Goal: Task Accomplishment & Management: Complete application form

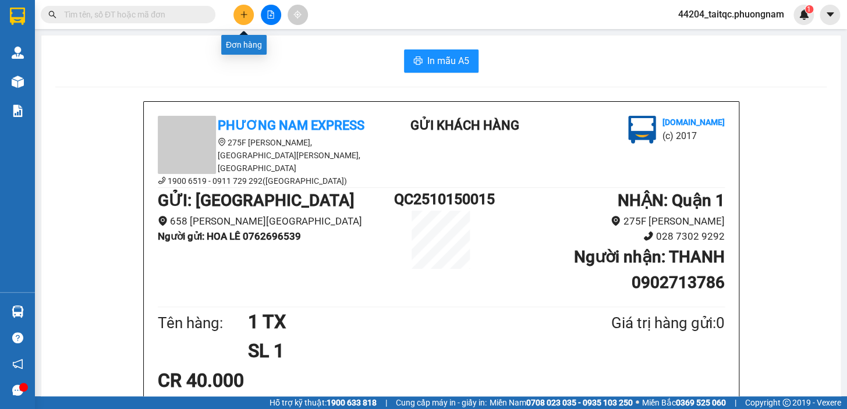
click at [249, 9] on button at bounding box center [243, 15] width 20 height 20
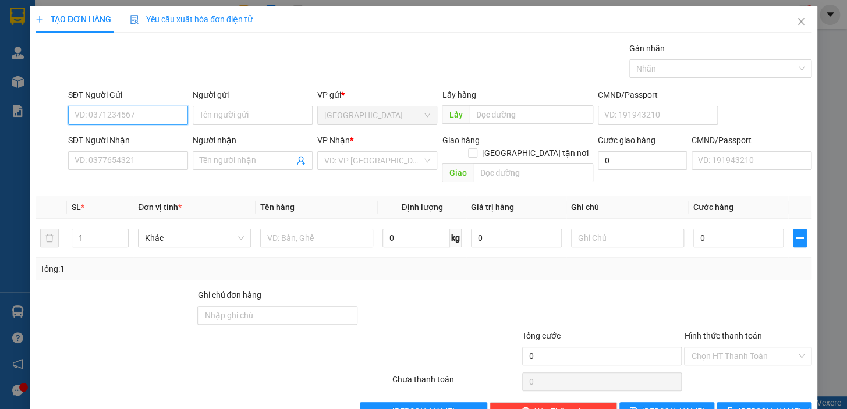
click at [162, 115] on input "SĐT Người Gửi" at bounding box center [128, 115] width 120 height 19
click at [127, 136] on div "0934766724 - LAN" at bounding box center [127, 138] width 105 height 13
type input "0934766724"
type input "LAN"
type input "0918247774"
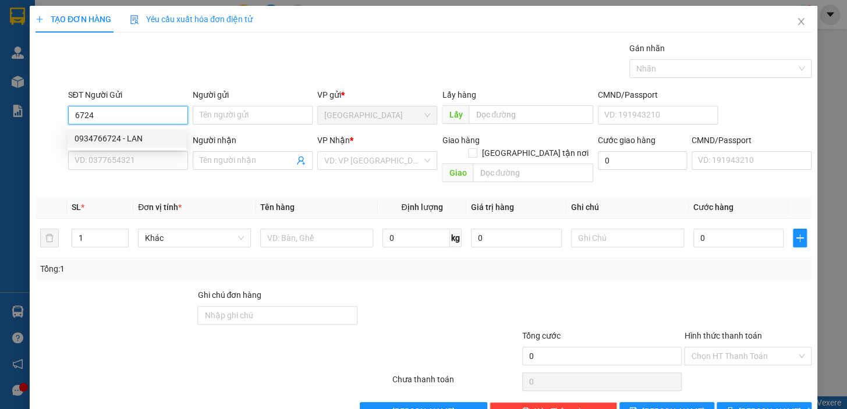
type input "PHƯƠNG"
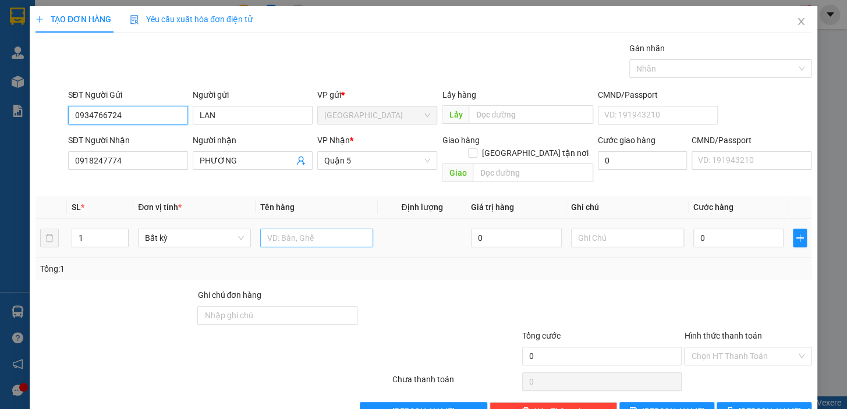
type input "0934766724"
click at [314, 229] on input "text" at bounding box center [316, 238] width 113 height 19
type input "1H"
click at [731, 229] on input "0" at bounding box center [738, 238] width 91 height 19
type input "2"
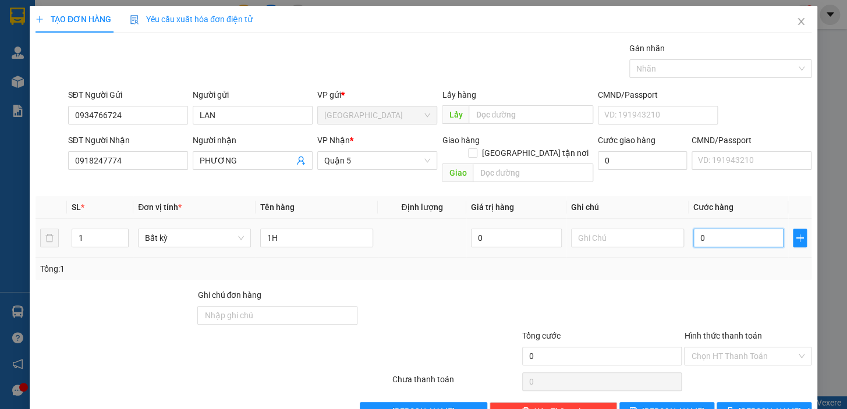
type input "2"
type input "20"
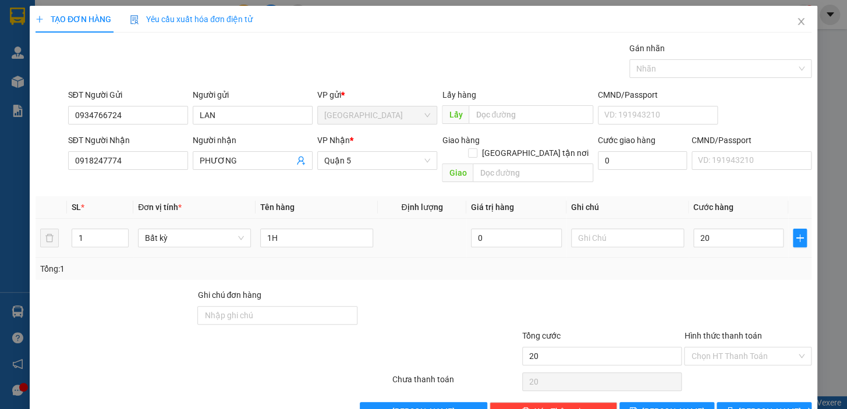
type input "20.000"
click at [725, 272] on div "Transit Pickup Surcharge Ids Transit Deliver Surcharge Ids Transit Deliver Surc…" at bounding box center [424, 231] width 776 height 379
click at [749, 347] on input "Hình thức thanh toán" at bounding box center [743, 355] width 105 height 17
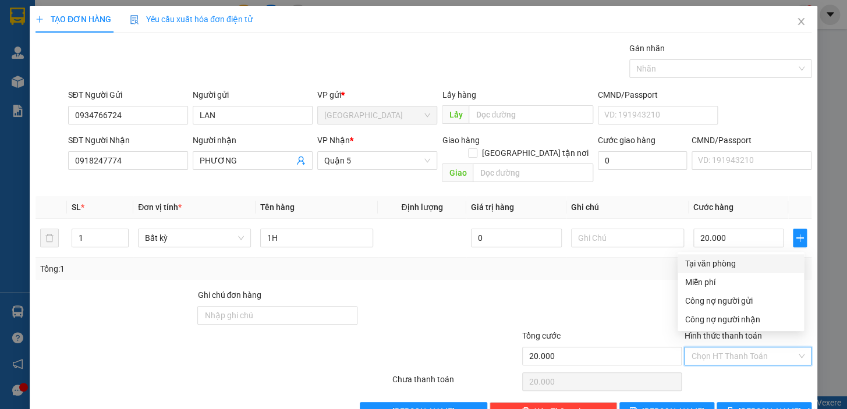
click at [711, 265] on div "Tại văn phòng" at bounding box center [741, 263] width 112 height 13
type input "0"
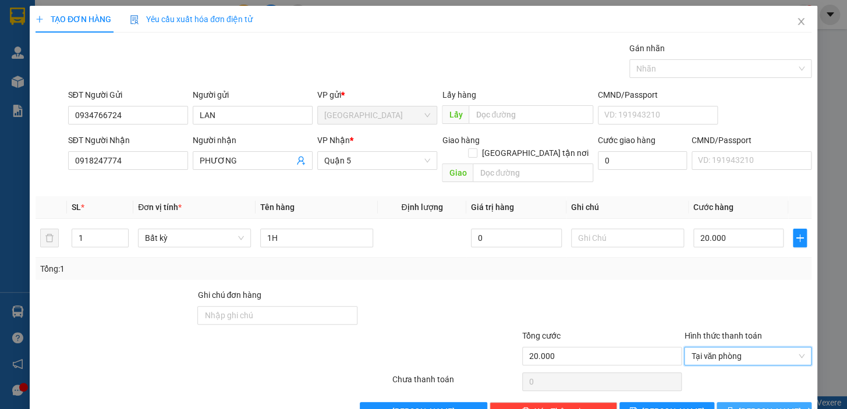
click at [757, 405] on span "[PERSON_NAME] và In" at bounding box center [779, 411] width 81 height 13
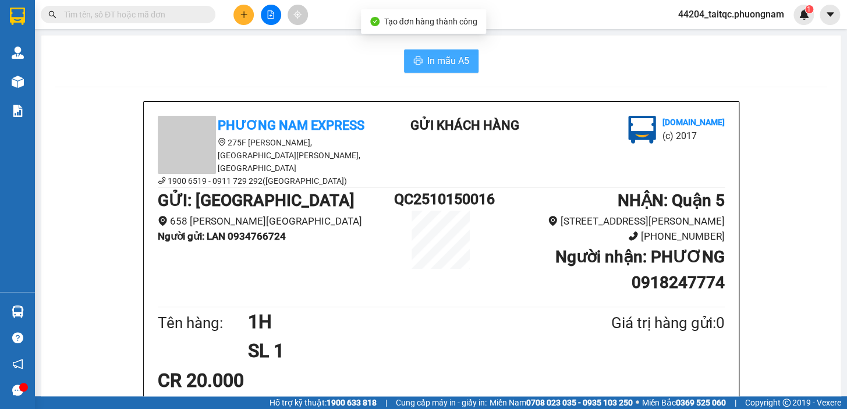
click at [441, 52] on button "In mẫu A5" at bounding box center [441, 60] width 75 height 23
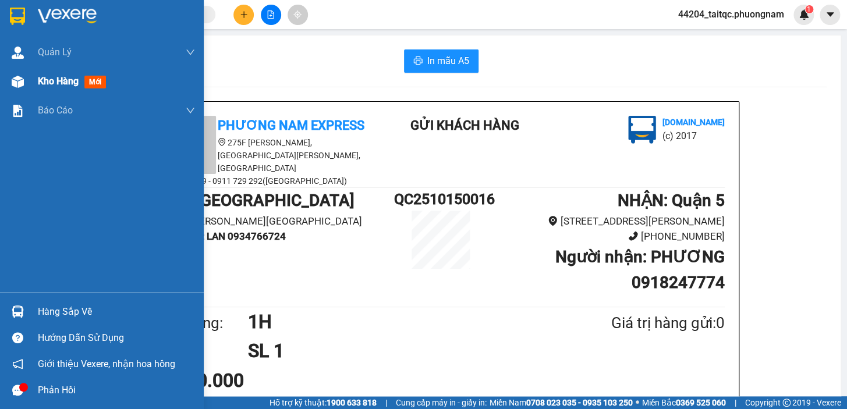
click at [38, 84] on span "Kho hàng" at bounding box center [58, 81] width 41 height 11
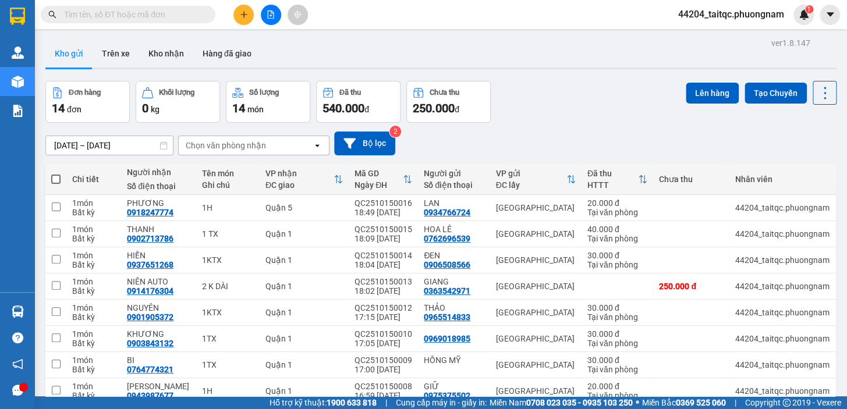
click at [250, 15] on button at bounding box center [243, 15] width 20 height 20
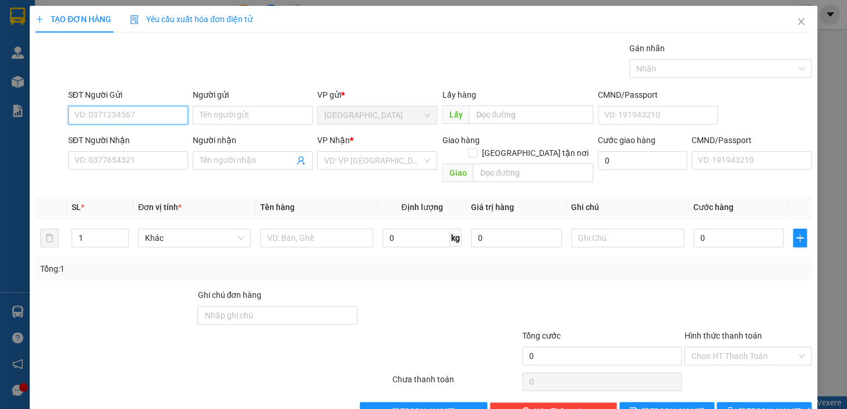
click at [148, 112] on input "SĐT Người Gửi" at bounding box center [128, 115] width 120 height 19
click at [122, 142] on div "0767434990 - ĐỊNH" at bounding box center [127, 138] width 105 height 13
type input "0767434990"
type input "ĐỊNH"
type input "0778894047"
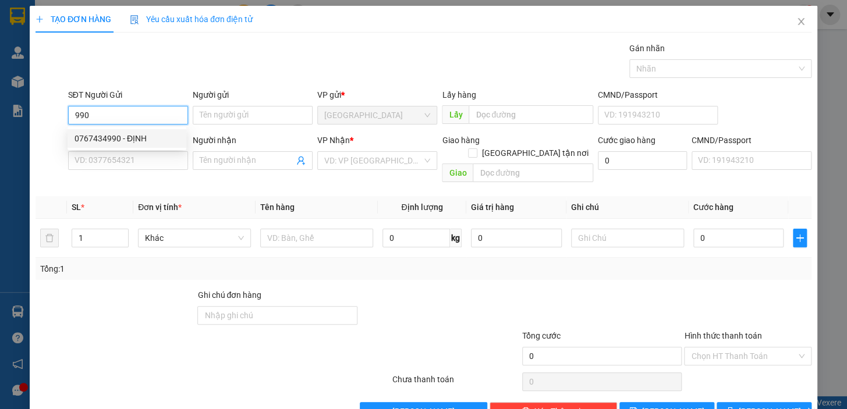
type input "THIỆN HÒA - CƯỜNG"
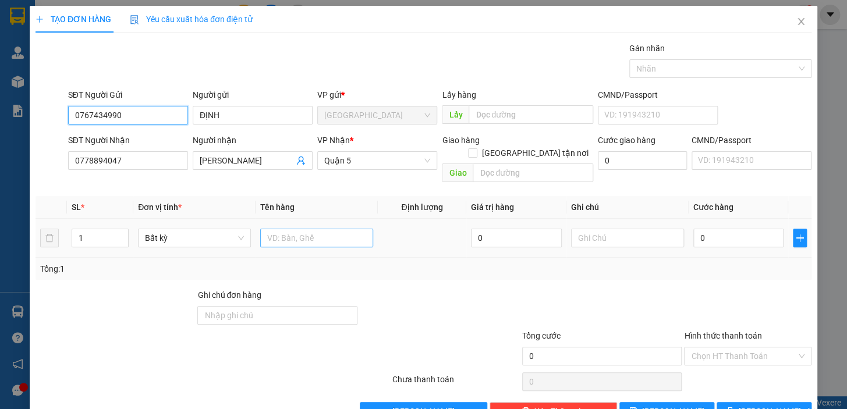
type input "0767434990"
click at [290, 229] on input "text" at bounding box center [316, 238] width 113 height 19
type input "1 H"
click at [698, 229] on input "0" at bounding box center [738, 238] width 91 height 19
type input "2"
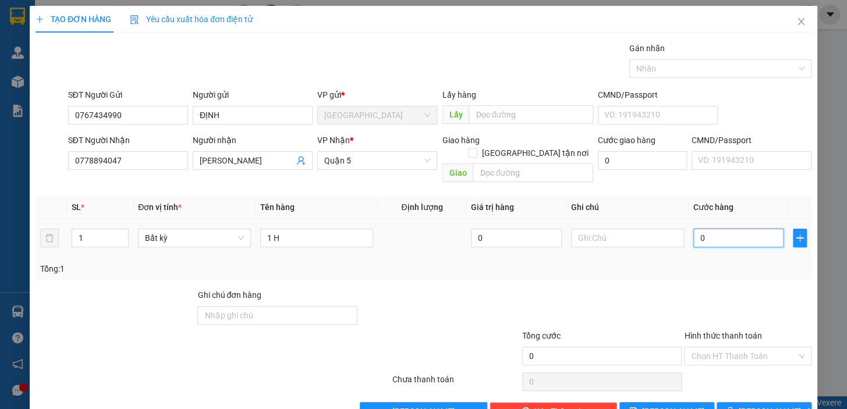
type input "2"
type input "20"
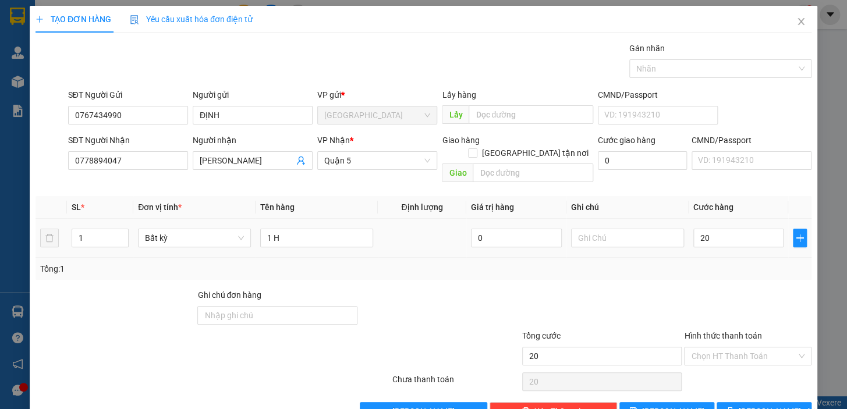
type input "20.000"
click at [704, 310] on div at bounding box center [748, 309] width 130 height 41
click at [709, 347] on input "Hình thức thanh toán" at bounding box center [743, 355] width 105 height 17
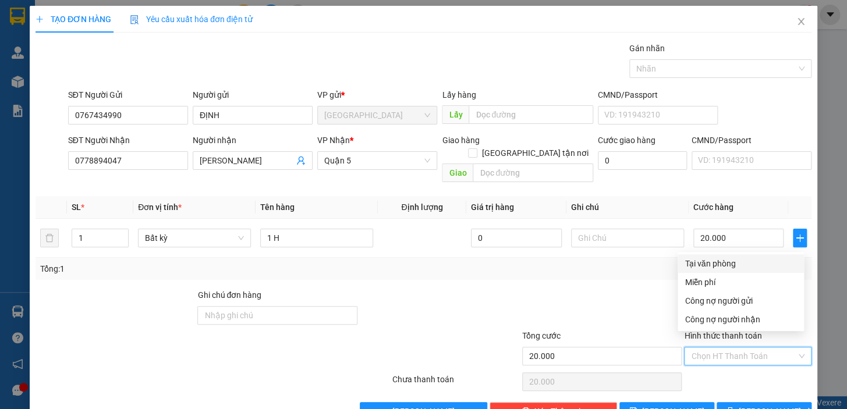
click at [705, 263] on div "Tại văn phòng" at bounding box center [741, 263] width 112 height 13
type input "0"
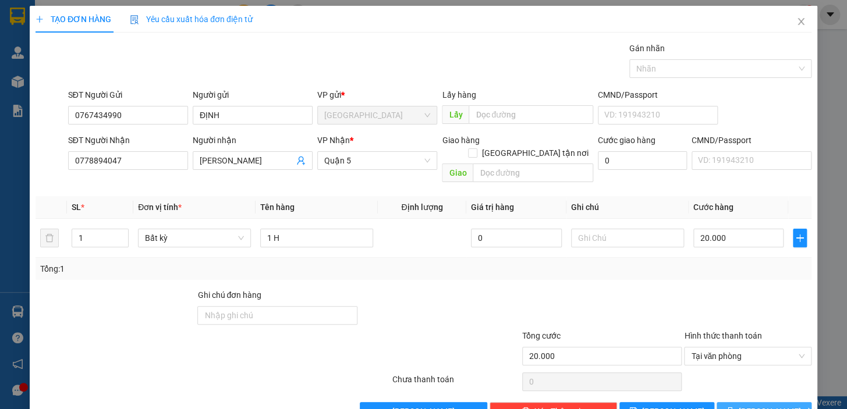
click at [733, 407] on icon "printer" at bounding box center [730, 411] width 8 height 8
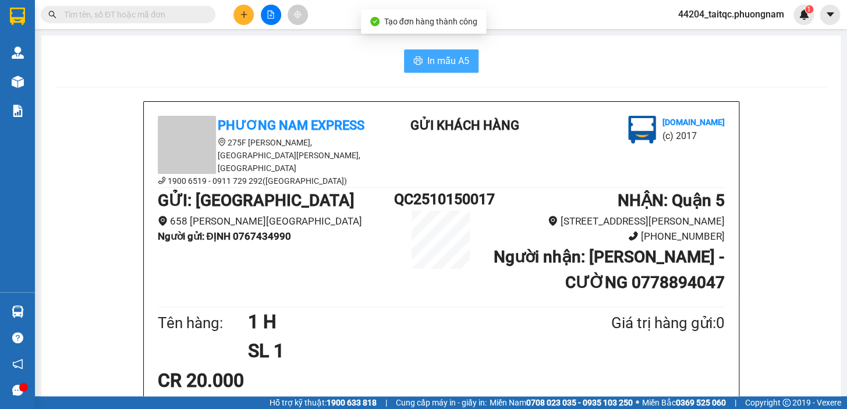
click at [440, 71] on button "In mẫu A5" at bounding box center [441, 60] width 75 height 23
click at [437, 59] on span "In mẫu A5" at bounding box center [448, 61] width 42 height 15
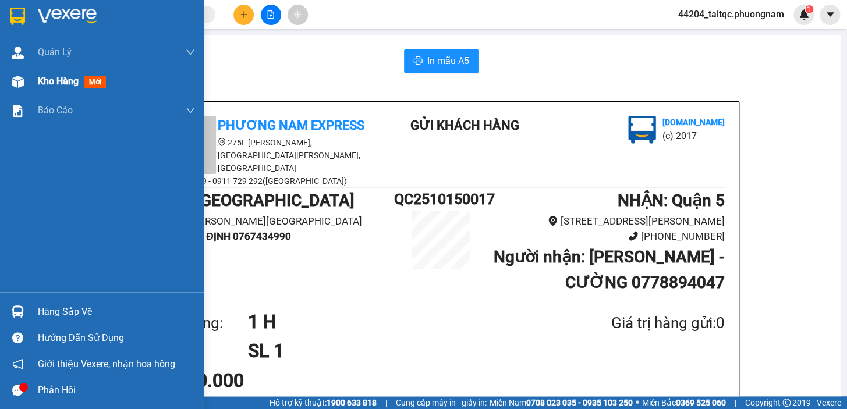
click at [20, 80] on img at bounding box center [18, 82] width 12 height 12
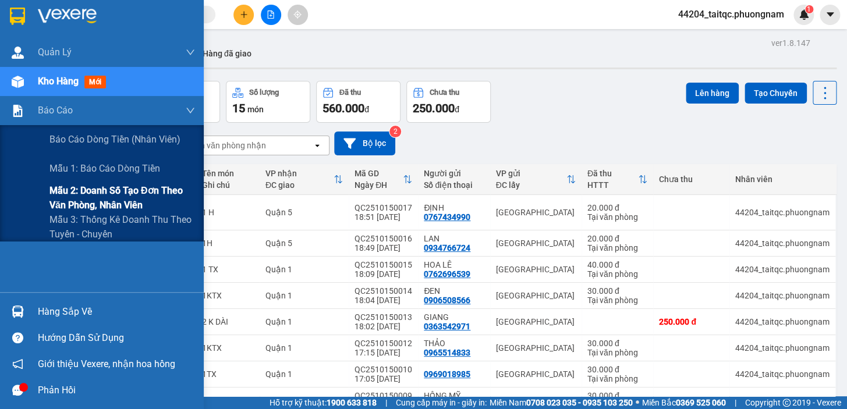
click at [61, 198] on span "Mẫu 2: Doanh số tạo đơn theo Văn phòng, nhân viên" at bounding box center [122, 197] width 146 height 29
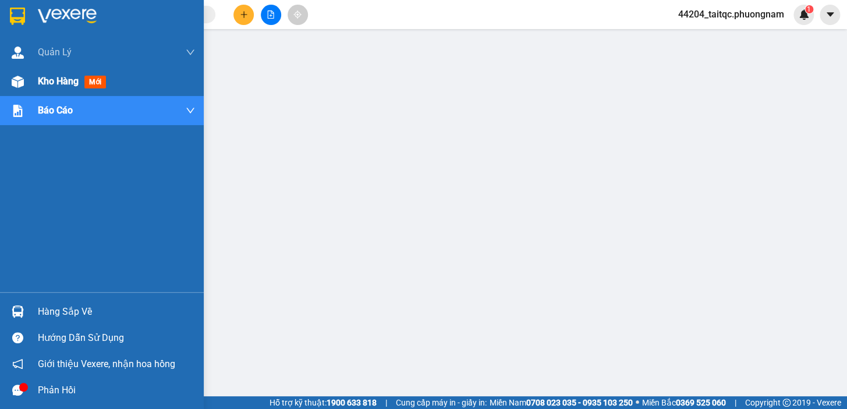
click at [26, 83] on div at bounding box center [18, 82] width 20 height 20
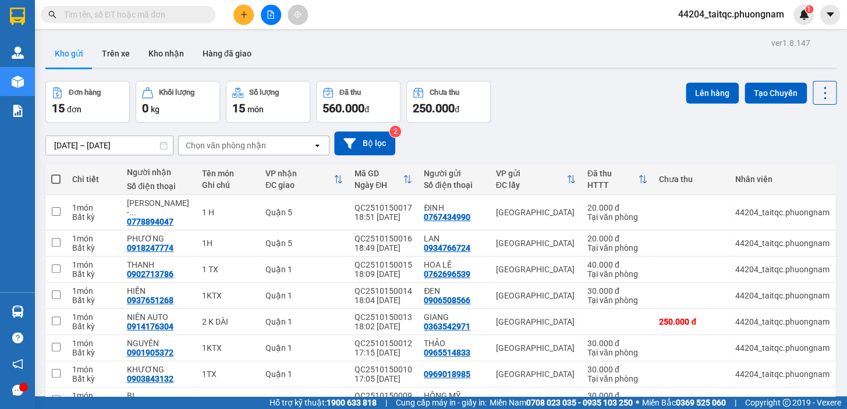
click at [244, 17] on icon "plus" at bounding box center [244, 14] width 8 height 8
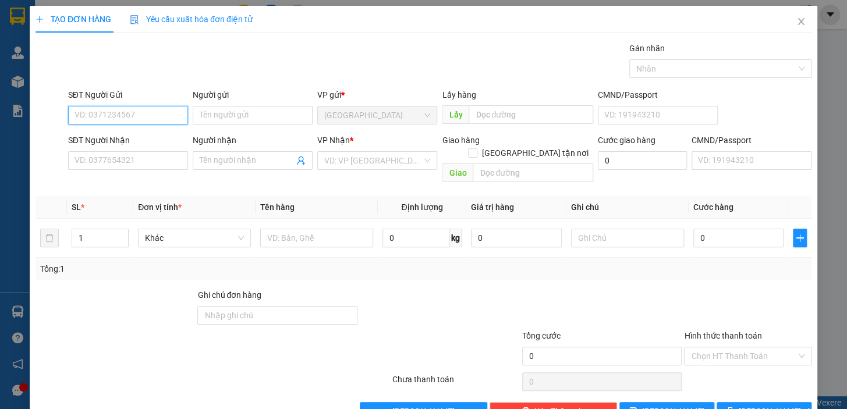
click at [143, 116] on input "SĐT Người Gửi" at bounding box center [128, 115] width 120 height 19
click at [135, 134] on div "0987707405 - MR SƠN" at bounding box center [139, 138] width 129 height 13
type input "0987707405"
type input "MR SƠN"
type input "0976826875"
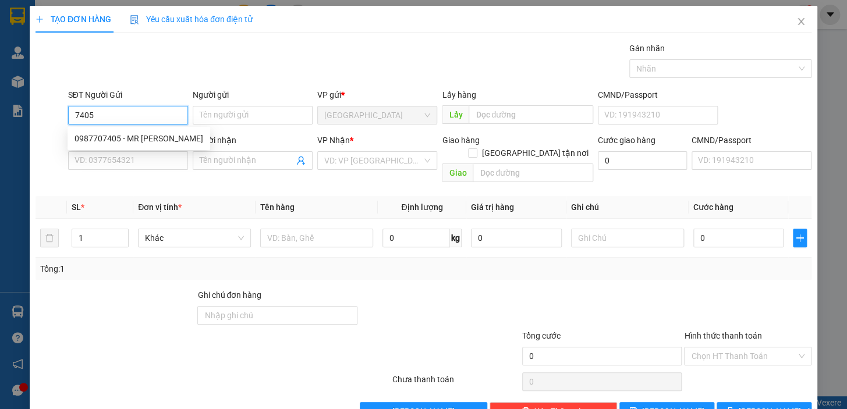
type input "A"
checkbox input "true"
type input "SỐ 1 NGUYỄN CÔNG TRỨ, PHƯỜNG 19, QUẬN BÌNH THẠNH"
type input "80.000"
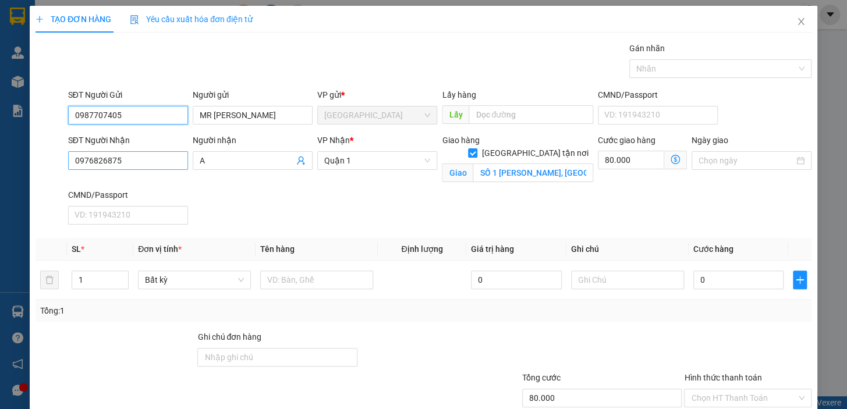
type input "0987707405"
drag, startPoint x: 126, startPoint y: 159, endPoint x: 72, endPoint y: 167, distance: 55.3
click at [72, 167] on input "0976826875" at bounding box center [128, 160] width 120 height 19
click at [142, 185] on div "0931312463 - TP NGÀY MỚI" at bounding box center [127, 184] width 105 height 13
type input "0931312463"
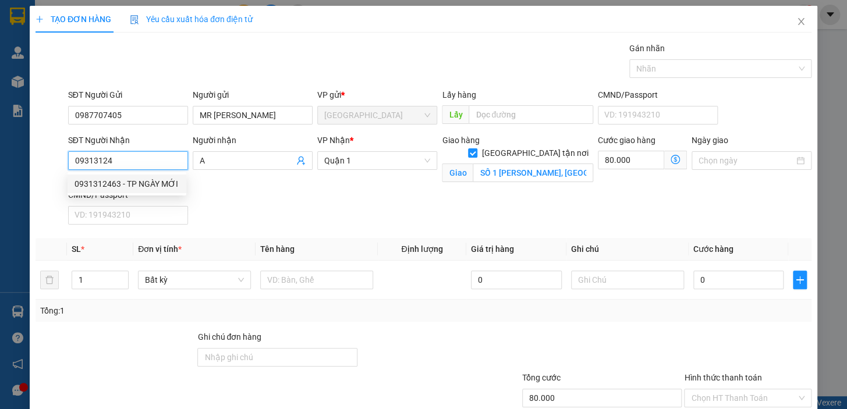
type input "TP NGÀY MỚI"
checkbox input "false"
type input "0"
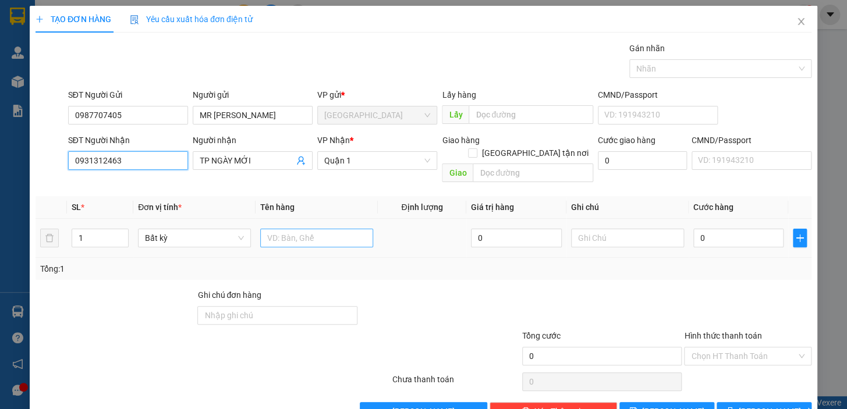
type input "0931312463"
click at [314, 229] on input "text" at bounding box center [316, 238] width 113 height 19
click at [320, 229] on input "text" at bounding box center [316, 238] width 113 height 19
type input "1TX"
click at [711, 229] on input "0" at bounding box center [738, 238] width 91 height 19
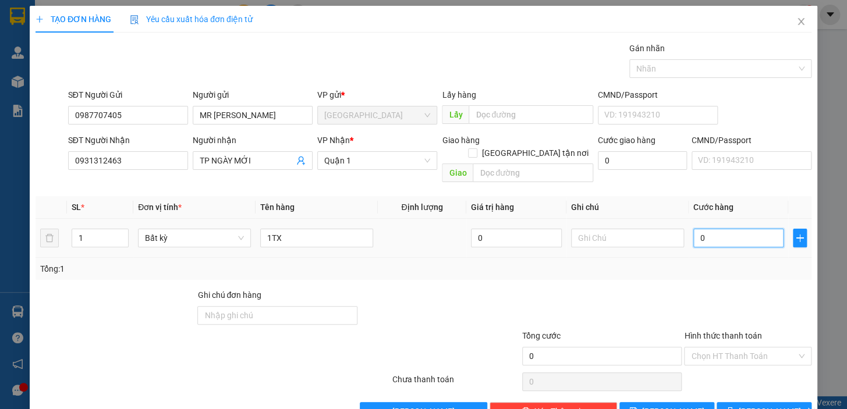
click at [719, 229] on input "0" at bounding box center [738, 238] width 91 height 19
click at [732, 229] on input "0" at bounding box center [738, 238] width 91 height 19
click at [708, 229] on input "0" at bounding box center [738, 238] width 91 height 19
drag, startPoint x: 698, startPoint y: 225, endPoint x: 691, endPoint y: 227, distance: 7.9
click at [693, 229] on input "0" at bounding box center [738, 238] width 91 height 19
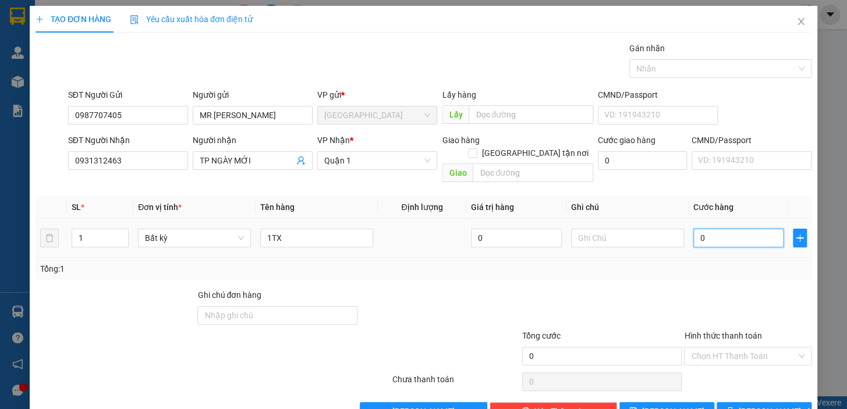
type input "1"
type input "12"
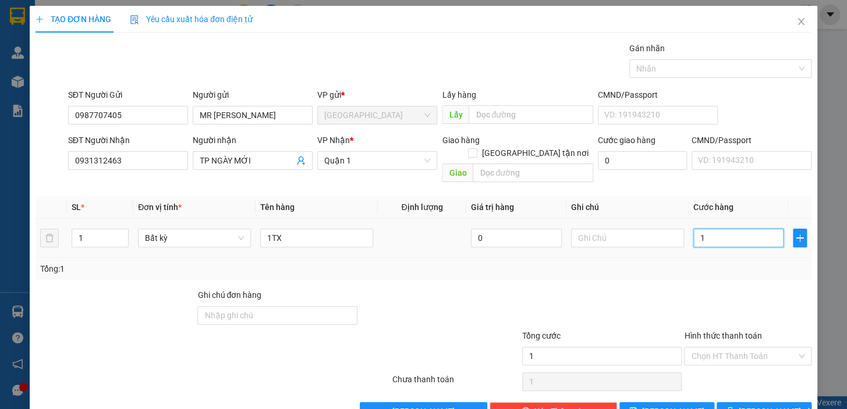
type input "12"
type input "120"
type input "120.000"
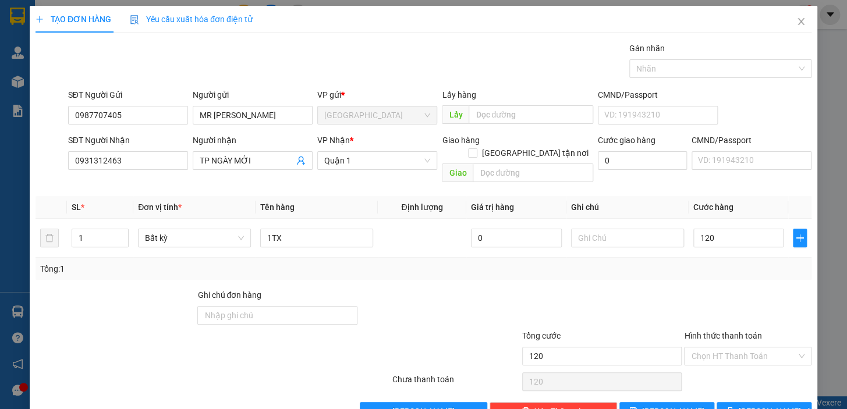
type input "120.000"
click at [704, 263] on div "Tổng: 1" at bounding box center [423, 269] width 767 height 13
click at [734, 407] on icon "printer" at bounding box center [730, 411] width 8 height 8
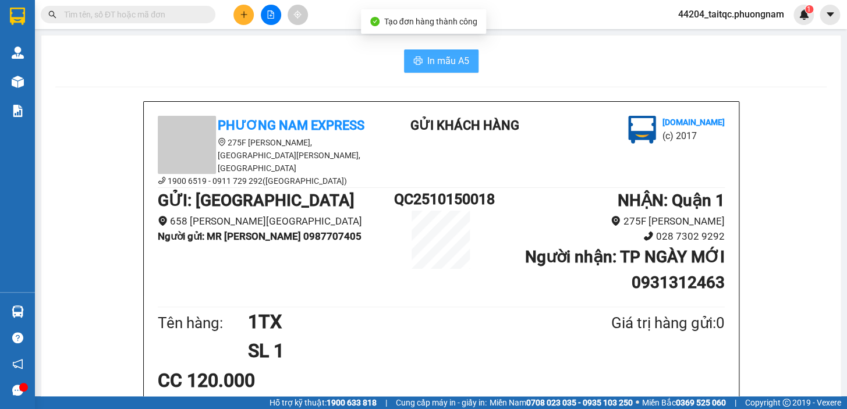
click at [438, 58] on span "In mẫu A5" at bounding box center [448, 61] width 42 height 15
click at [243, 19] on button at bounding box center [243, 15] width 20 height 20
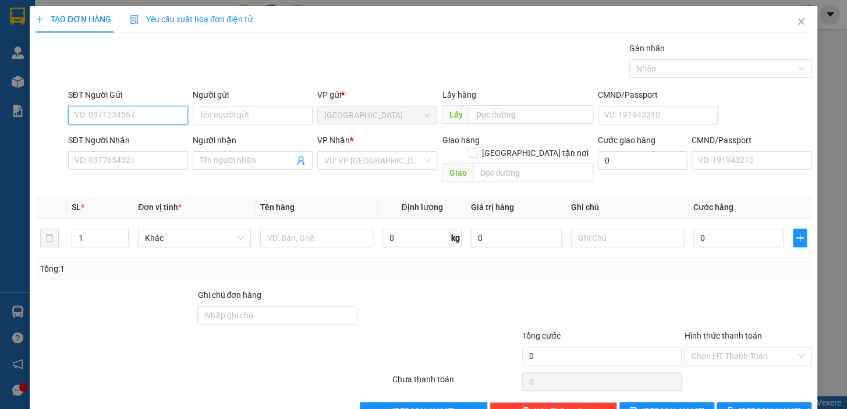
click at [151, 109] on input "SĐT Người Gửi" at bounding box center [128, 115] width 120 height 19
click at [134, 140] on div "0987707405 - MR SƠN" at bounding box center [139, 138] width 129 height 13
type input "0987707405"
type input "MR SƠN"
type input "0931312463"
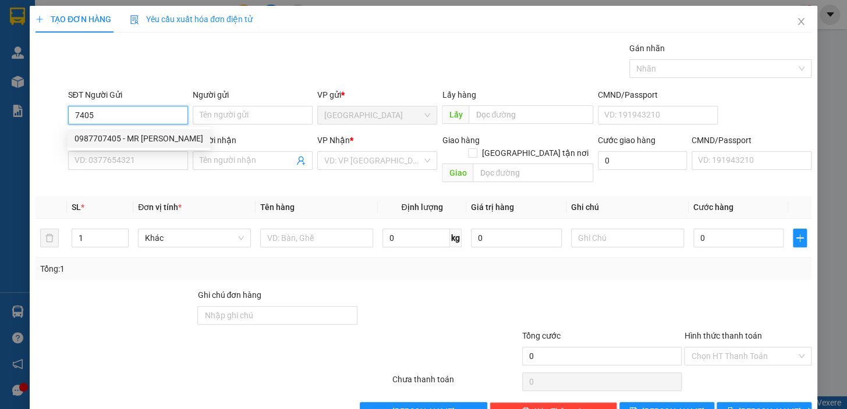
type input "TP NGÀY MỚI"
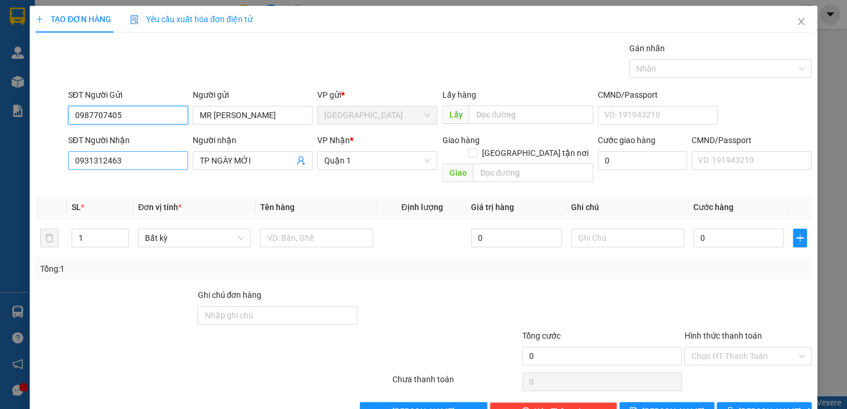
type input "0987707405"
drag, startPoint x: 120, startPoint y: 164, endPoint x: 37, endPoint y: 159, distance: 82.8
click at [37, 159] on div "SĐT Người Nhận 0931312463 0931312463 Người nhận TP NGÀY MỚI VP Nhận * Quận 1 Gi…" at bounding box center [423, 161] width 778 height 54
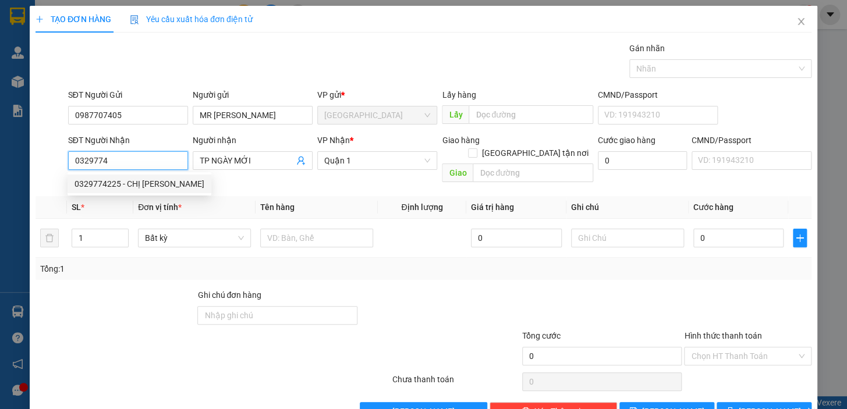
click at [109, 180] on div "0329774225 - CHỊ TRINH" at bounding box center [140, 184] width 130 height 13
type input "0329774225"
type input "CHỊ TRINH"
checkbox input "true"
type input "1172/11A, HUỲNH TẤN PHÁT,PƯỜNG TÂN PHÚ QUẬN 7(GTN80K)"
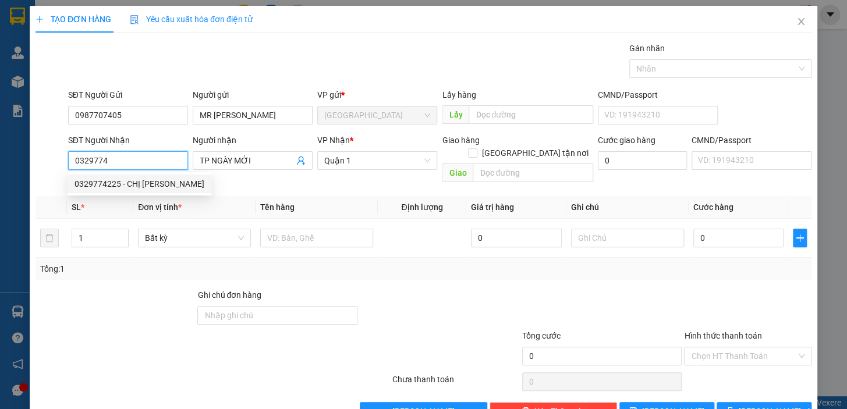
type input "80.000"
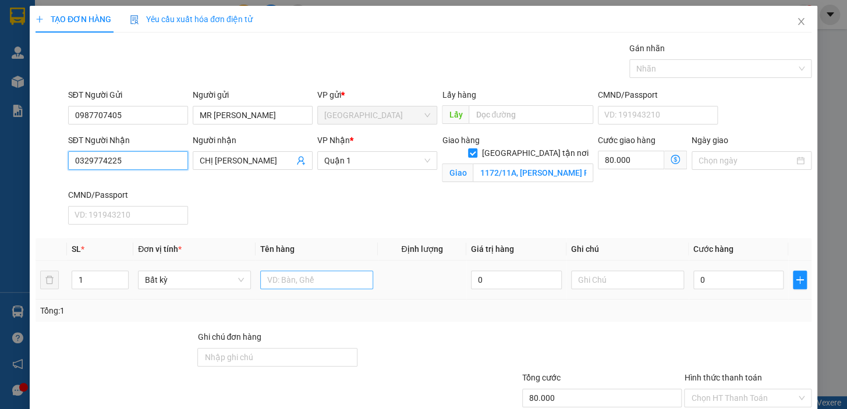
type input "0329774225"
click at [329, 285] on input "text" at bounding box center [316, 280] width 113 height 19
type input "1TX"
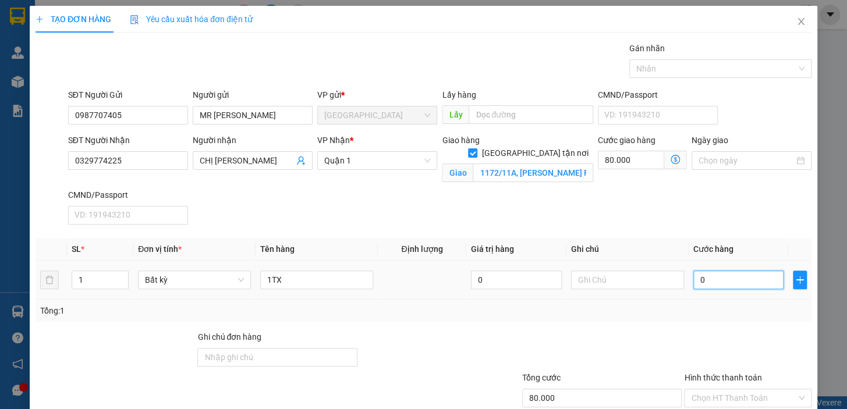
click at [721, 285] on input "0" at bounding box center [738, 280] width 91 height 19
type input "6"
type input "80.006"
type input "60"
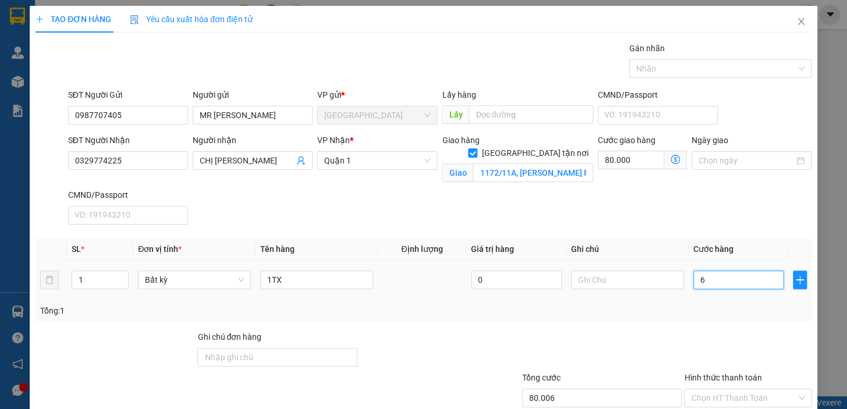
type input "80.060"
type input "60.000"
type input "140.000"
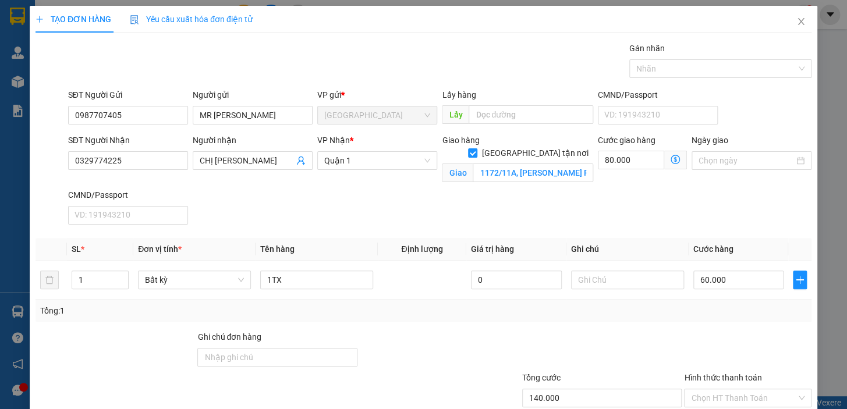
click at [721, 320] on div "Tổng: 1" at bounding box center [424, 311] width 776 height 22
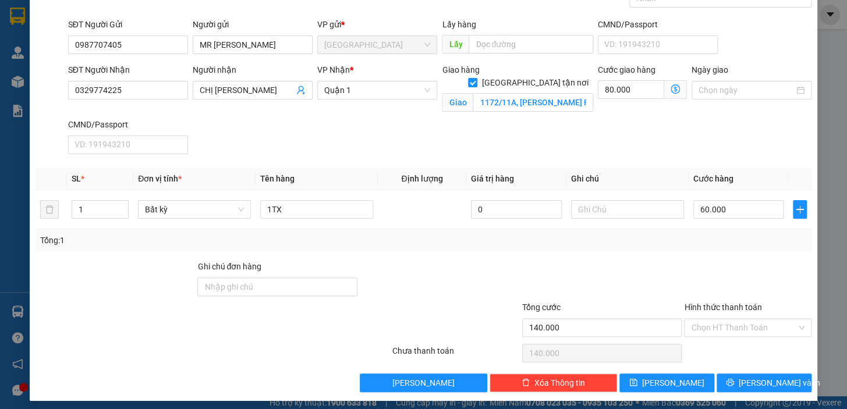
scroll to position [76, 0]
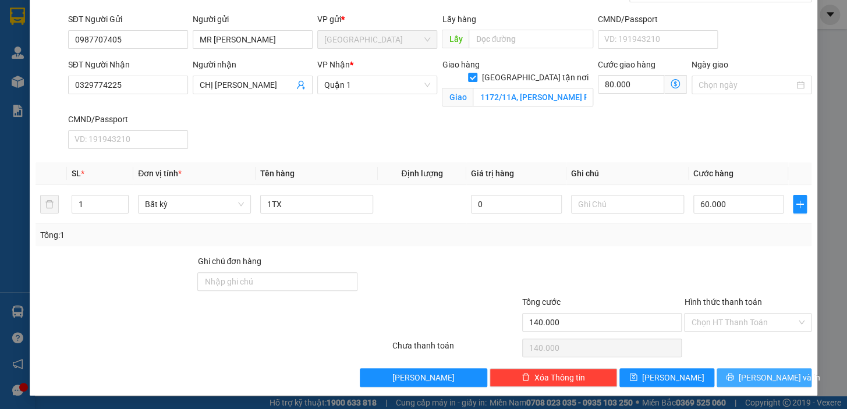
click at [749, 374] on span "[PERSON_NAME] và In" at bounding box center [779, 377] width 81 height 13
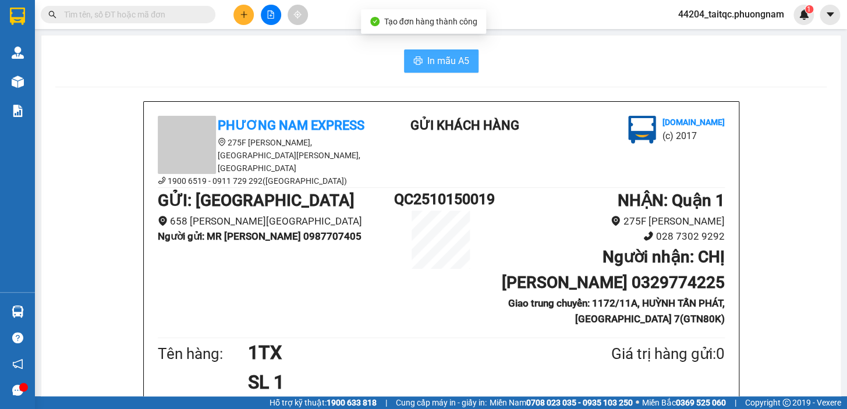
click at [447, 60] on span "In mẫu A5" at bounding box center [448, 61] width 42 height 15
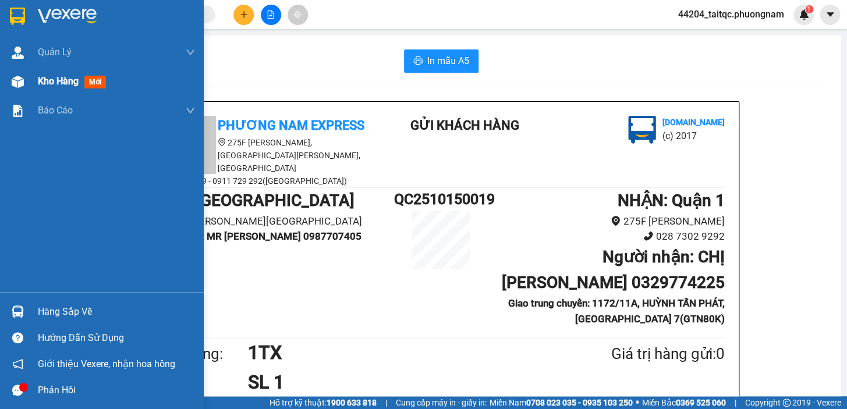
click at [46, 81] on span "Kho hàng" at bounding box center [58, 81] width 41 height 11
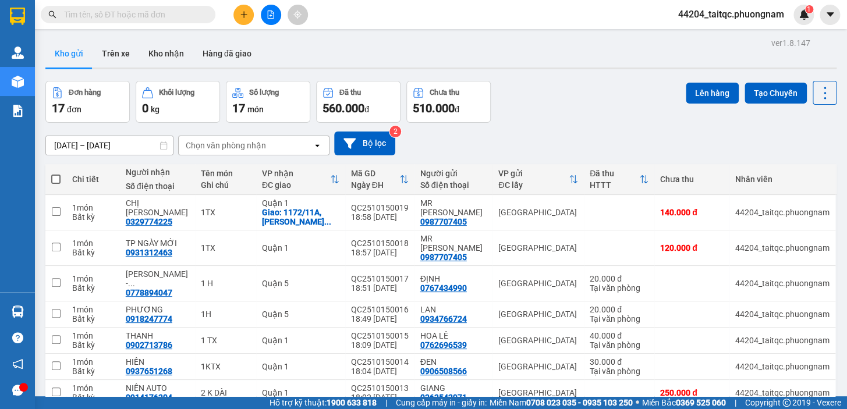
click at [52, 181] on span at bounding box center [55, 179] width 9 height 9
click at [56, 173] on input "checkbox" at bounding box center [56, 173] width 0 height 0
checkbox input "true"
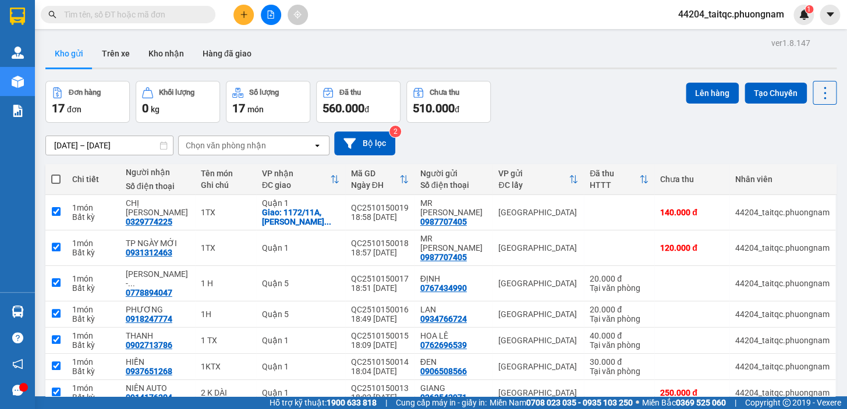
checkbox input "true"
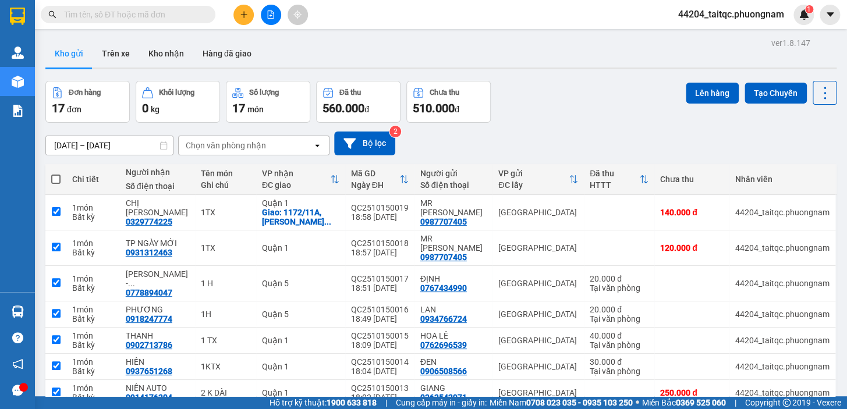
checkbox input "true"
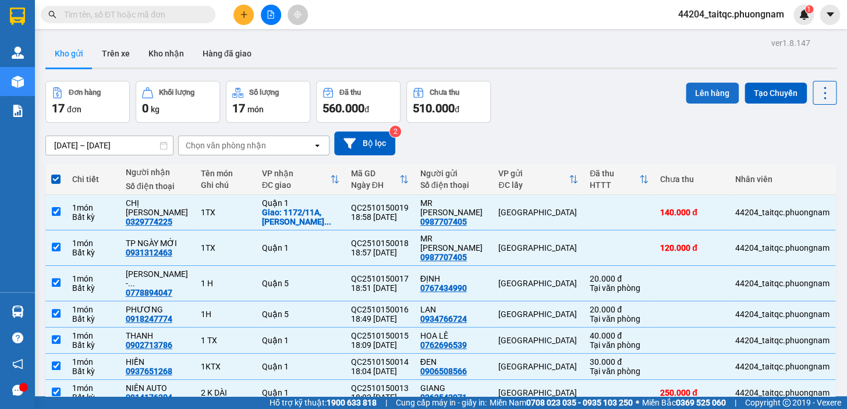
click at [711, 91] on button "Lên hàng" at bounding box center [712, 93] width 53 height 21
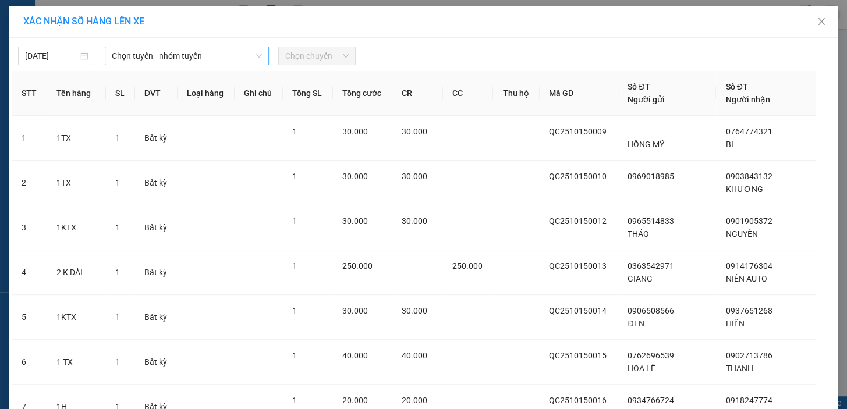
click at [178, 51] on span "Chọn tuyến - nhóm tuyến" at bounding box center [187, 55] width 150 height 17
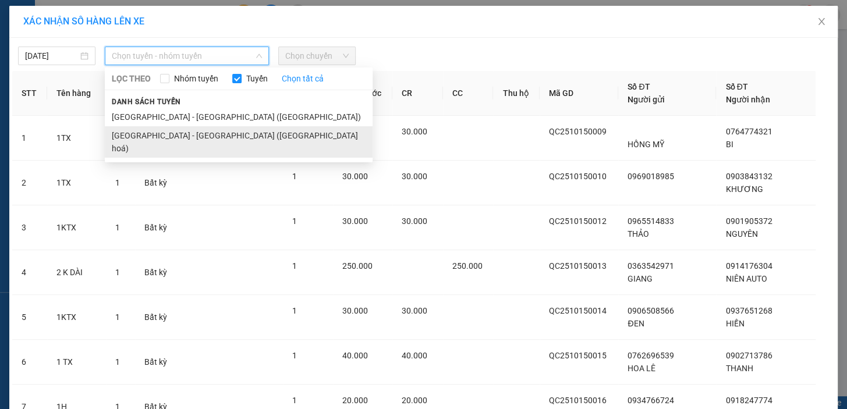
click at [172, 136] on li "Nha Trang - Sài Gòn (Hàng hoá)" at bounding box center [239, 141] width 268 height 31
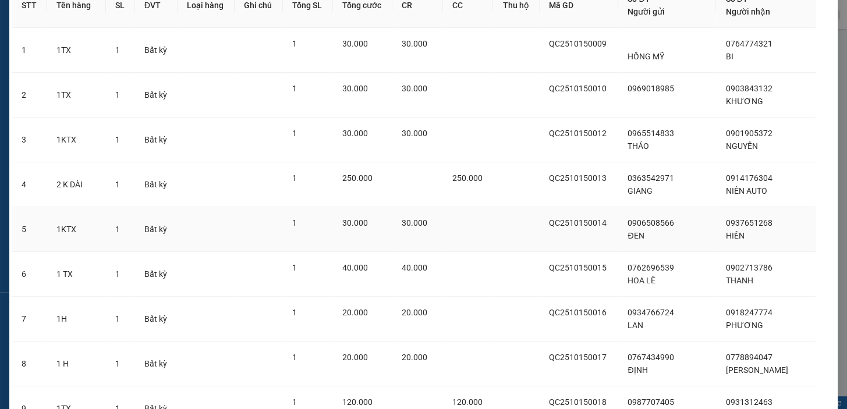
scroll to position [27, 0]
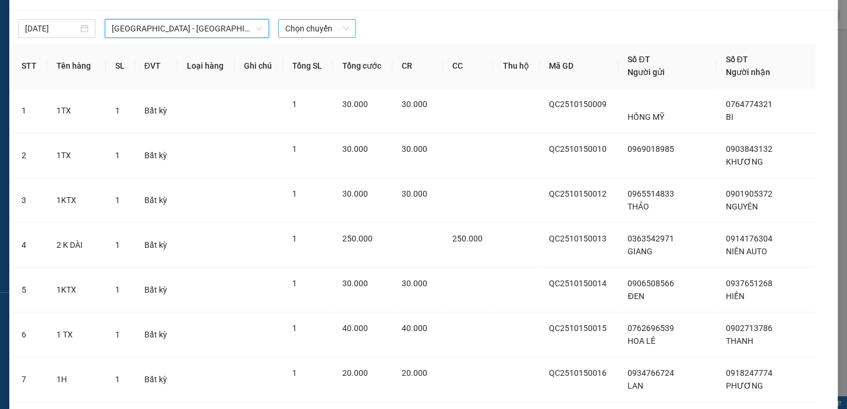
click at [289, 33] on span "Chọn chuyến" at bounding box center [316, 28] width 63 height 17
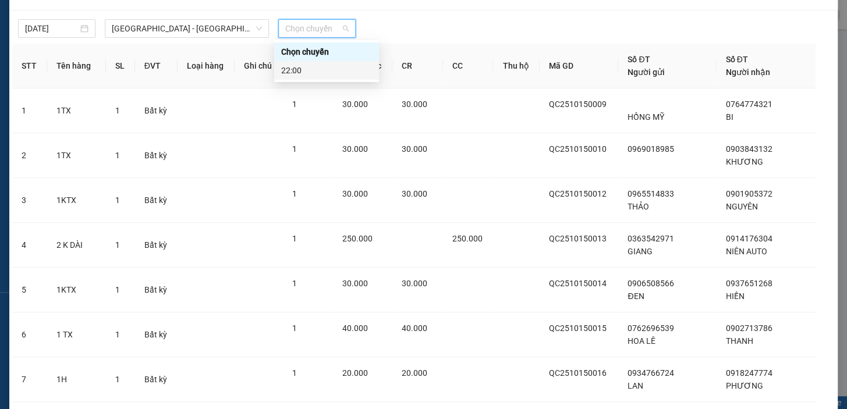
click at [319, 66] on div "22:00" at bounding box center [326, 70] width 91 height 13
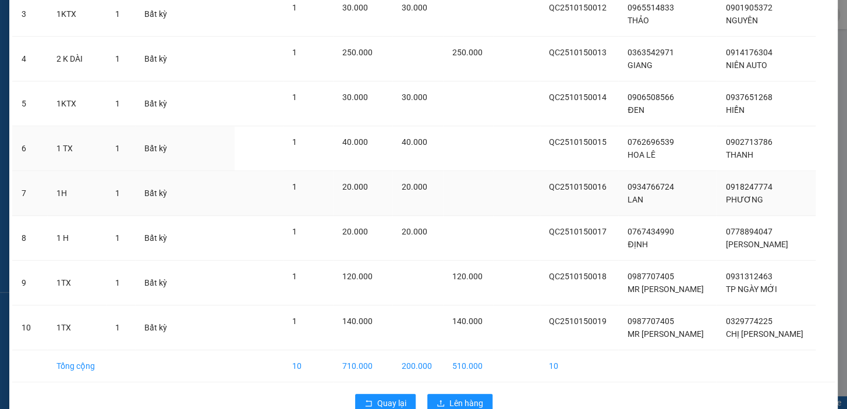
scroll to position [246, 0]
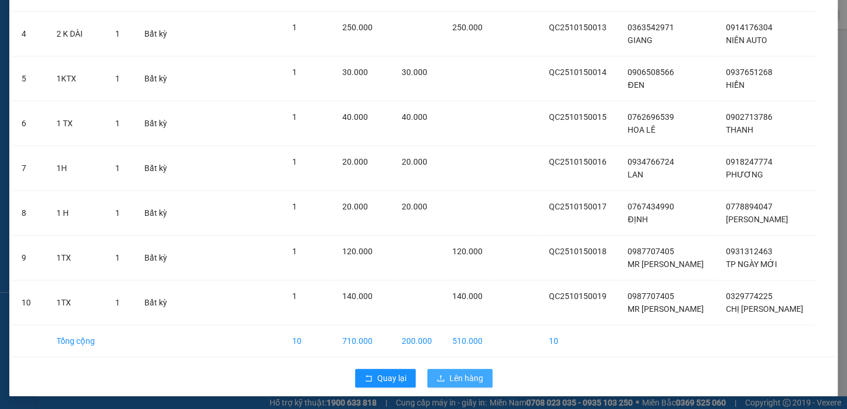
click at [452, 377] on span "Lên hàng" at bounding box center [466, 378] width 34 height 13
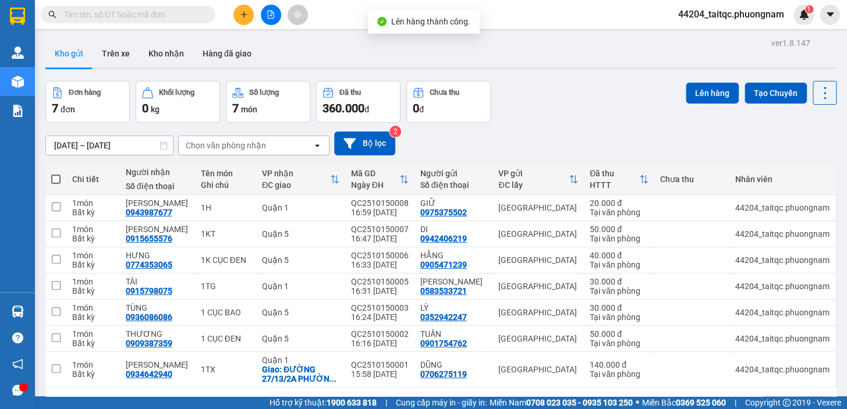
click at [53, 175] on span at bounding box center [55, 179] width 9 height 9
click at [56, 173] on input "checkbox" at bounding box center [56, 173] width 0 height 0
checkbox input "true"
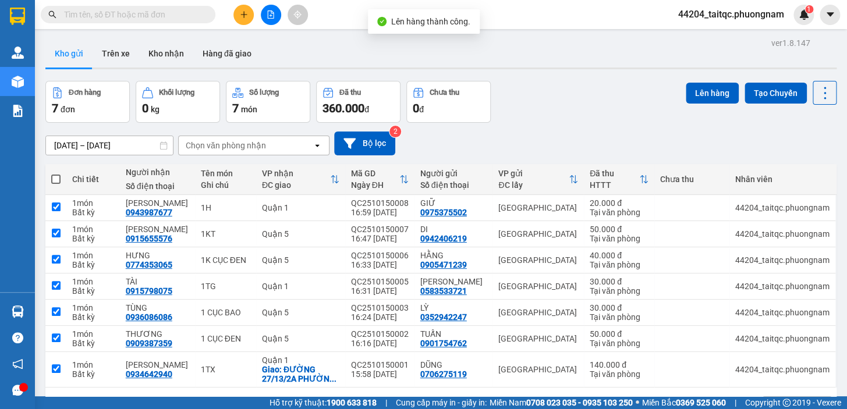
checkbox input "true"
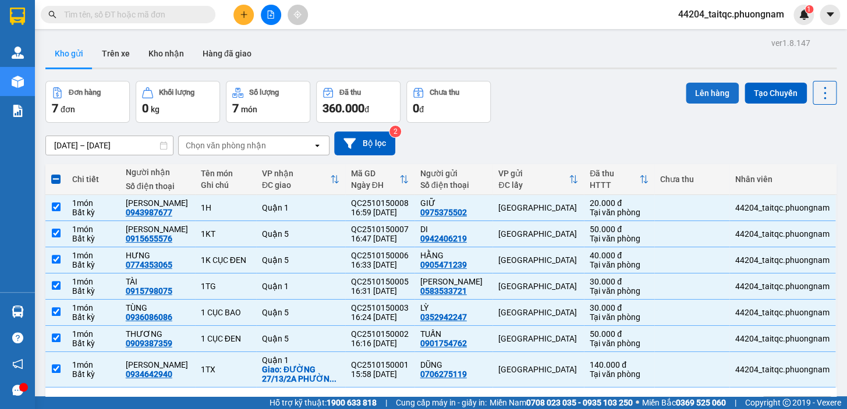
click at [715, 101] on button "Lên hàng" at bounding box center [712, 93] width 53 height 21
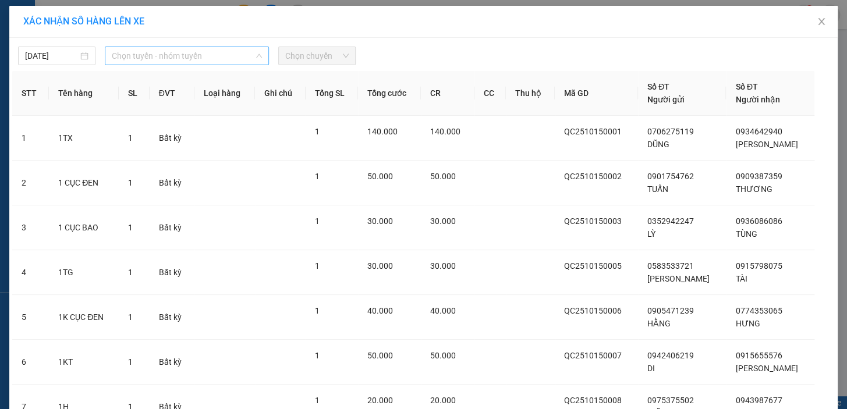
click at [218, 56] on span "Chọn tuyến - nhóm tuyến" at bounding box center [187, 55] width 150 height 17
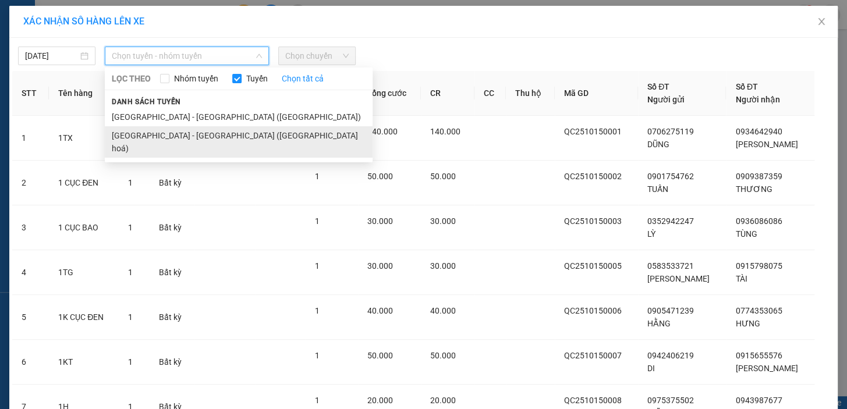
click at [194, 132] on li "Nha Trang - Sài Gòn (Hàng hoá)" at bounding box center [239, 141] width 268 height 31
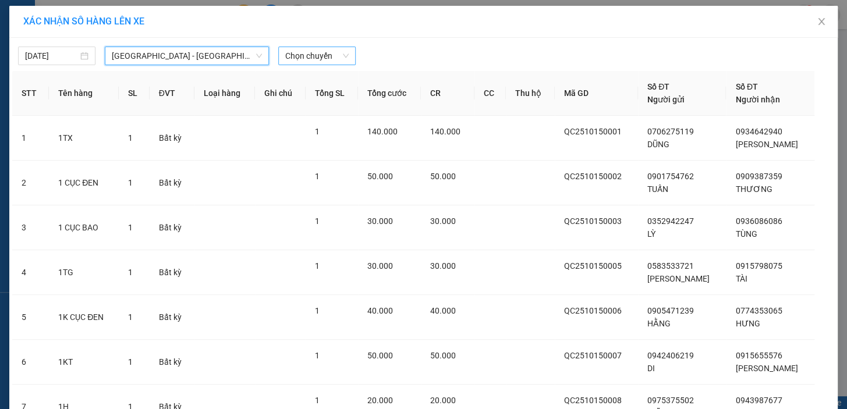
click at [302, 48] on span "Chọn chuyến" at bounding box center [316, 55] width 63 height 17
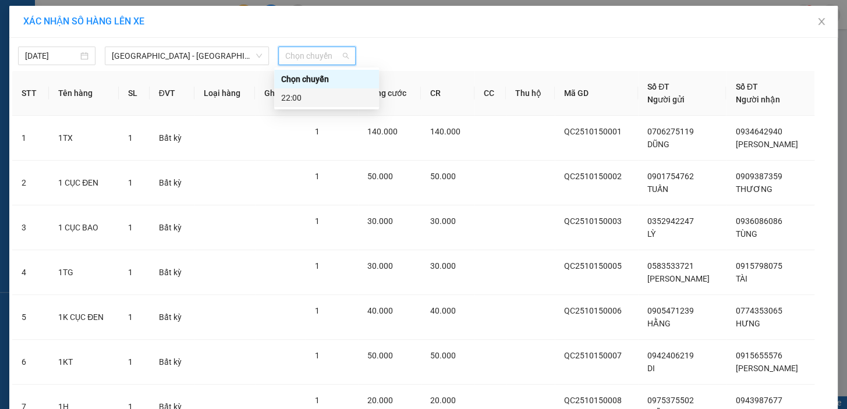
click at [292, 97] on div "22:00" at bounding box center [326, 97] width 91 height 13
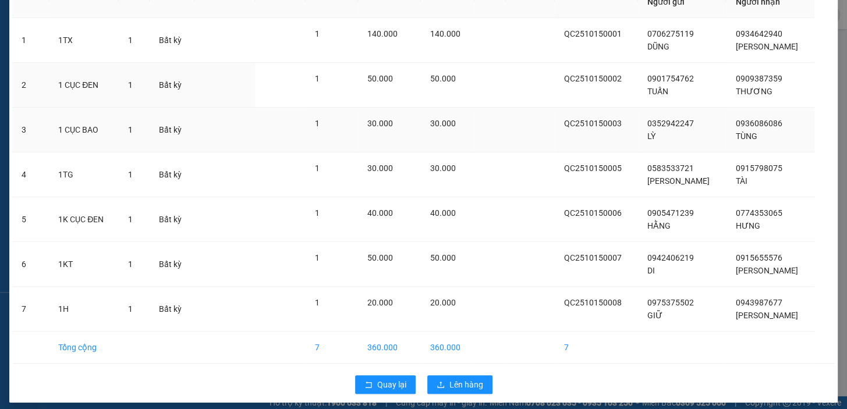
scroll to position [112, 0]
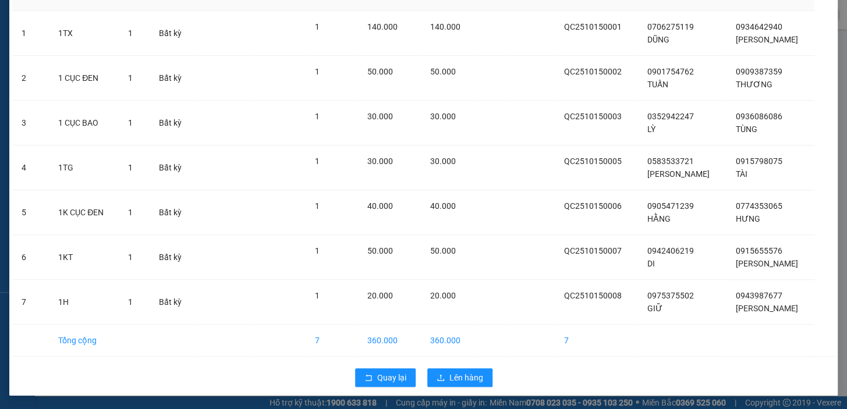
click at [491, 371] on div "Quay lại Lên hàng" at bounding box center [423, 378] width 822 height 30
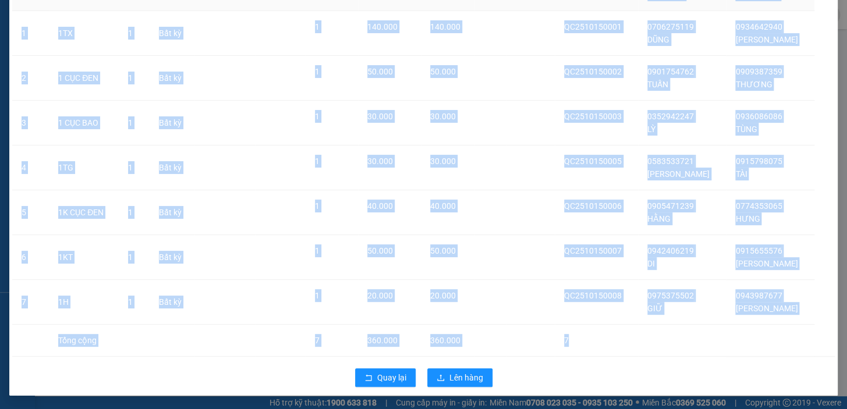
click at [490, 372] on div "Quay lại Lên hàng" at bounding box center [423, 378] width 822 height 30
click at [486, 373] on button "Lên hàng" at bounding box center [459, 377] width 65 height 19
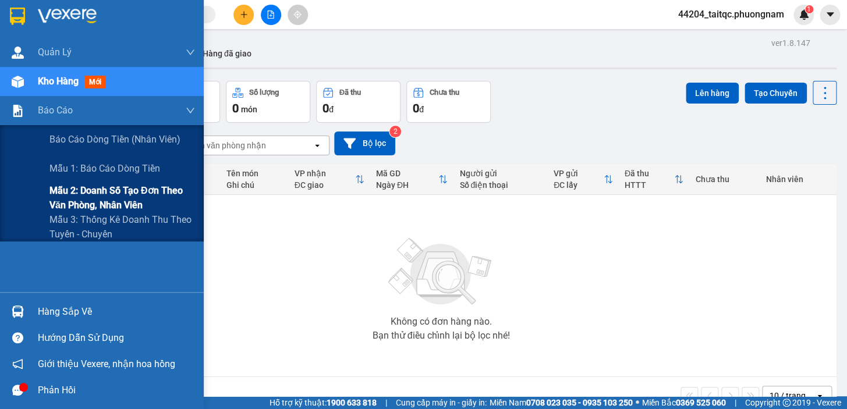
click at [141, 196] on span "Mẫu 2: Doanh số tạo đơn theo Văn phòng, nhân viên" at bounding box center [122, 197] width 146 height 29
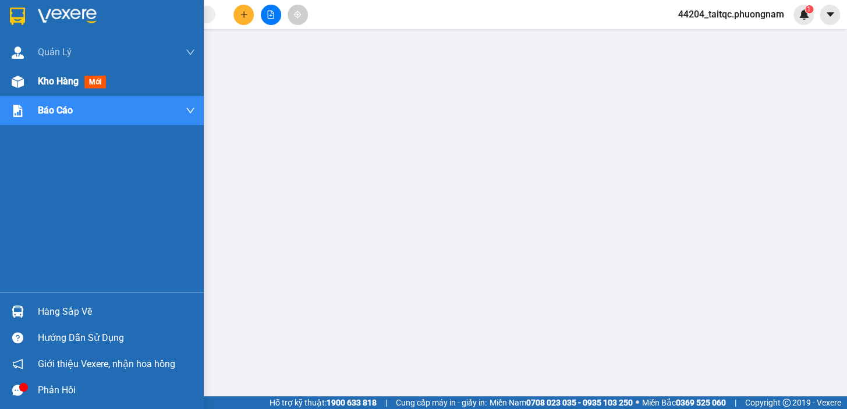
click at [76, 80] on span "Kho hàng" at bounding box center [58, 81] width 41 height 11
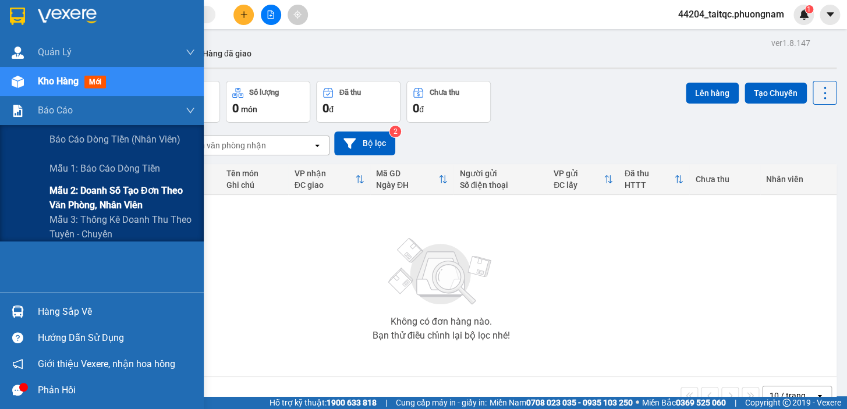
drag, startPoint x: 107, startPoint y: 198, endPoint x: 113, endPoint y: 193, distance: 7.8
click at [108, 198] on span "Mẫu 2: Doanh số tạo đơn theo Văn phòng, nhân viên" at bounding box center [122, 197] width 146 height 29
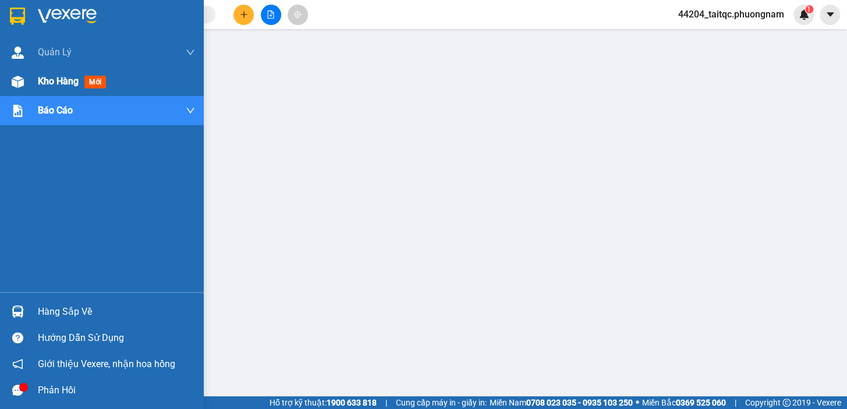
click at [45, 83] on span "Kho hàng" at bounding box center [58, 81] width 41 height 11
